Goal: Navigation & Orientation: Understand site structure

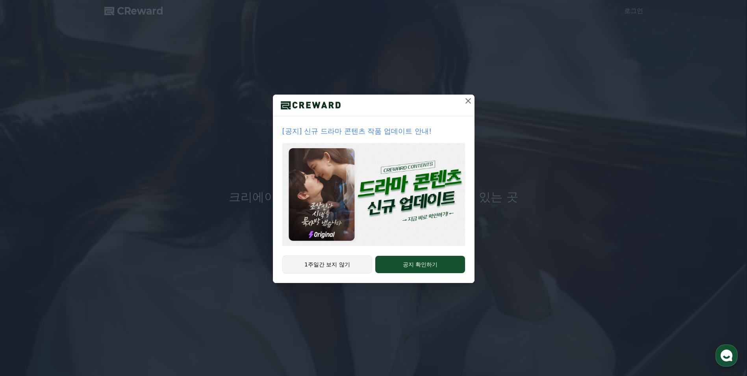
click at [310, 272] on button "1주일간 보지 않기" at bounding box center [327, 264] width 90 height 18
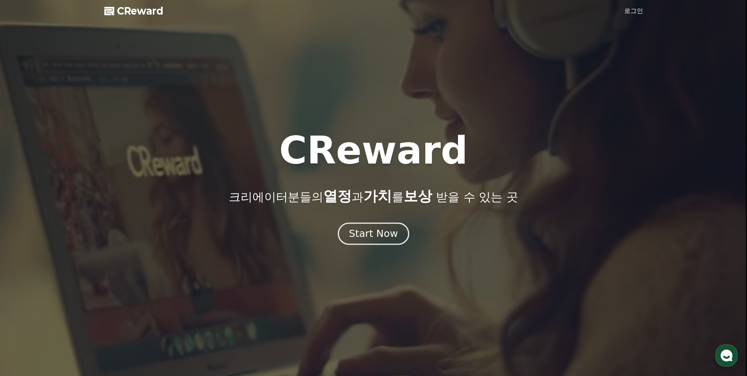
click at [370, 236] on div "Start Now" at bounding box center [373, 233] width 49 height 13
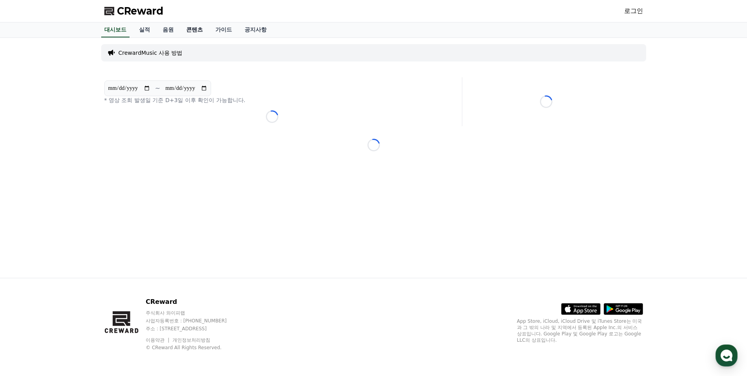
click at [199, 30] on link "콘텐츠" at bounding box center [194, 29] width 29 height 15
click at [190, 29] on link "콘텐츠" at bounding box center [194, 29] width 23 height 15
click at [239, 33] on link "공지사항" at bounding box center [255, 29] width 35 height 15
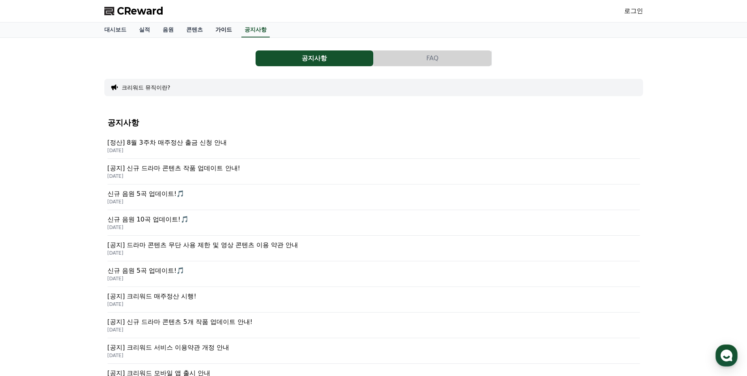
click at [226, 29] on link "가이드" at bounding box center [223, 29] width 29 height 15
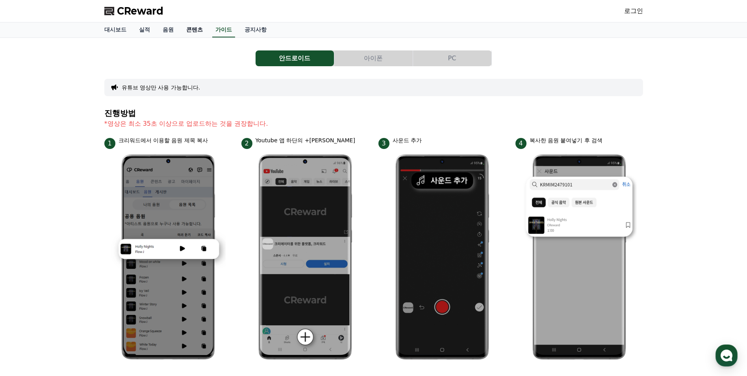
click at [206, 35] on link "콘텐츠" at bounding box center [194, 29] width 29 height 15
click at [156, 30] on link "음원" at bounding box center [168, 29] width 24 height 15
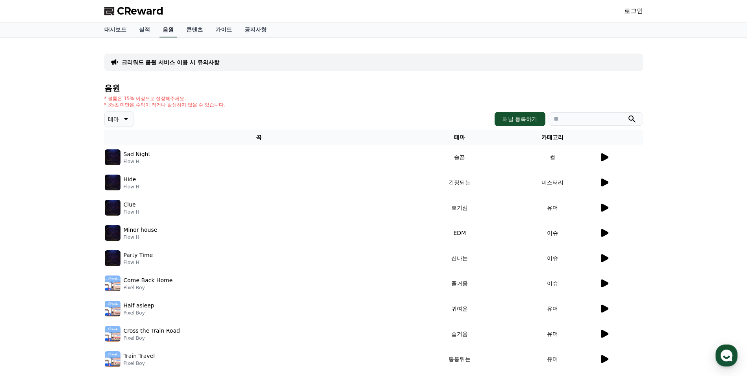
click at [167, 29] on link "음원" at bounding box center [167, 29] width 17 height 15
click at [145, 32] on link "실적" at bounding box center [145, 29] width 24 height 15
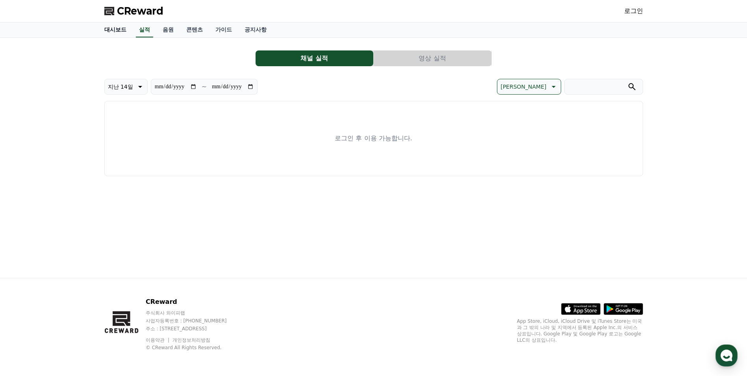
click at [115, 29] on link "대시보드" at bounding box center [115, 29] width 35 height 15
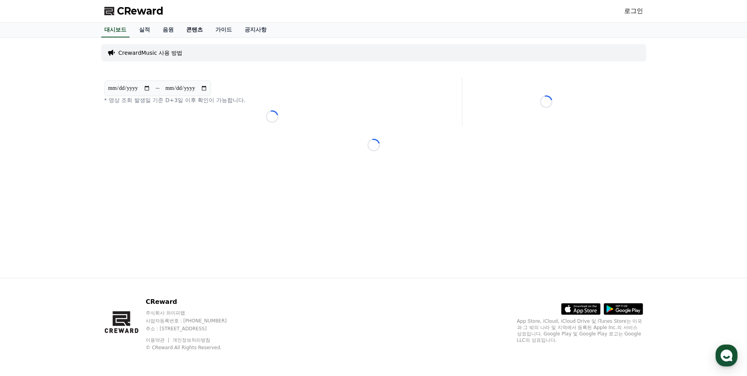
click at [196, 28] on link "콘텐츠" at bounding box center [194, 29] width 29 height 15
click at [182, 34] on div "대시보드 실적 음원 콘텐츠 가이드 공지사항" at bounding box center [373, 29] width 551 height 15
click at [219, 28] on link "가이드" at bounding box center [223, 29] width 29 height 15
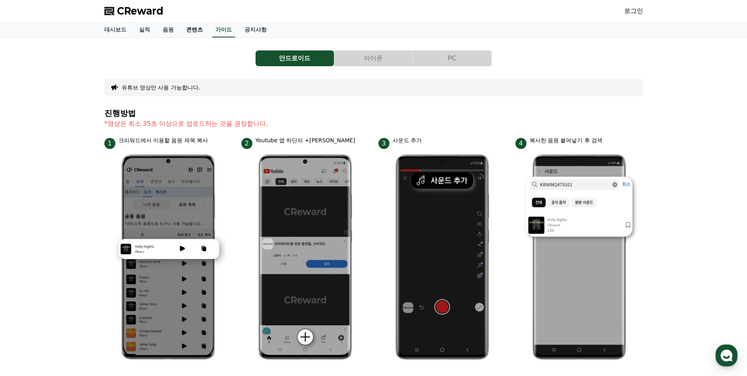
click at [202, 32] on link "콘텐츠" at bounding box center [194, 29] width 29 height 15
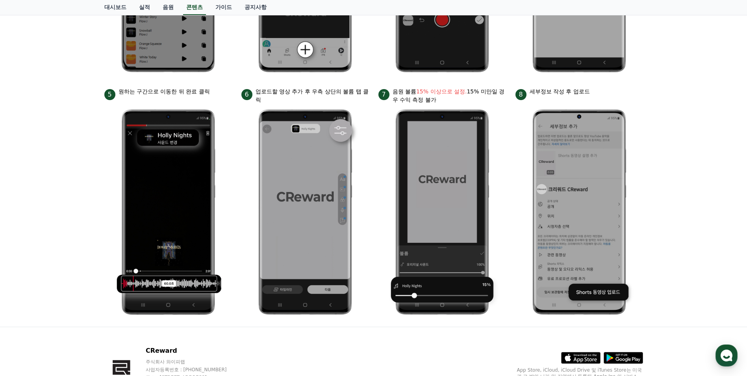
scroll to position [178, 0]
